Goal: Information Seeking & Learning: Learn about a topic

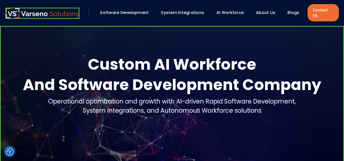
click at [116, 16] on div "Software Development" at bounding box center [126, 12] width 59 height 9
click at [111, 13] on link "Software Development" at bounding box center [124, 13] width 49 height 6
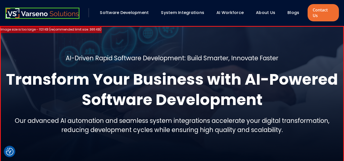
click at [35, 20] on div "Software Development System Integrations AI Workforce About Us" at bounding box center [172, 12] width 334 height 17
click at [24, 10] on img at bounding box center [42, 13] width 74 height 11
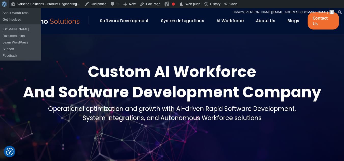
click at [5, 2] on span "Toolbar" at bounding box center [4, 3] width 4 height 7
